Goal: Browse casually

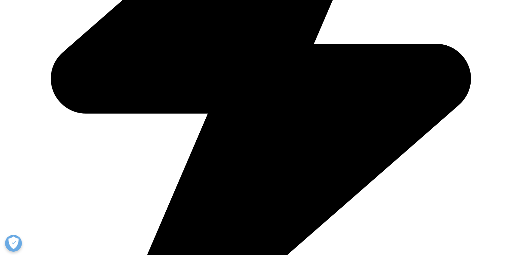
scroll to position [330, 0]
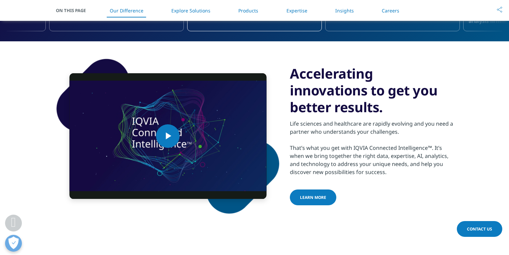
scroll to position [330, 0]
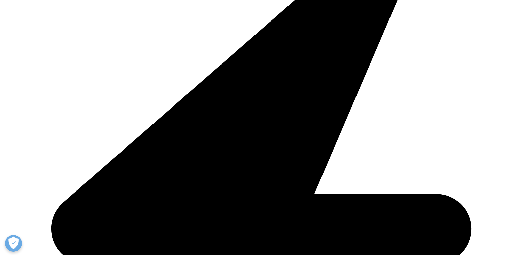
scroll to position [373, 0]
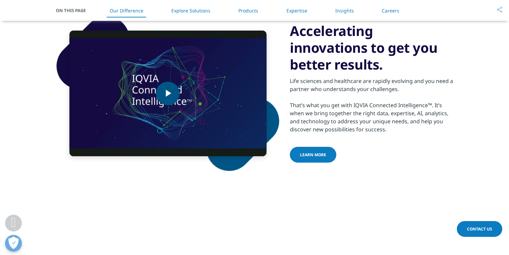
click at [168, 94] on span "Video Player" at bounding box center [168, 94] width 0 height 0
